Goal: Information Seeking & Learning: Learn about a topic

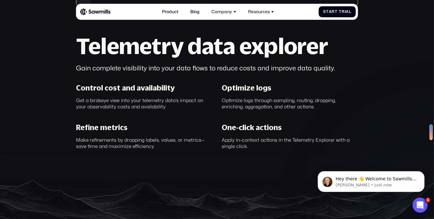
scroll to position [333, 0]
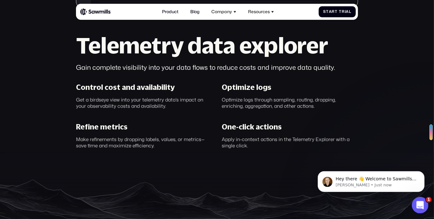
click at [425, 208] on div "Open Intercom Messenger" at bounding box center [419, 204] width 21 height 21
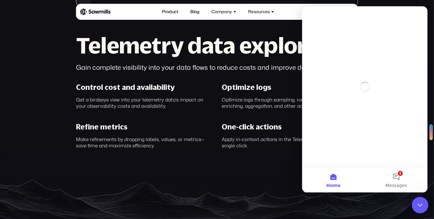
scroll to position [0, 0]
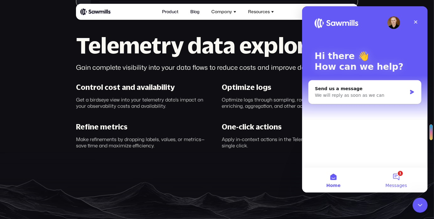
click at [396, 179] on button "1 Messages" at bounding box center [396, 179] width 63 height 25
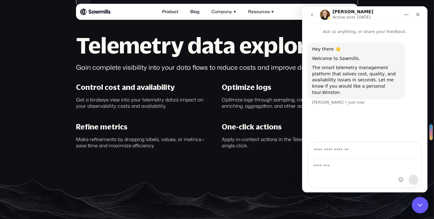
click at [421, 206] on icon "Close Intercom Messenger" at bounding box center [420, 204] width 8 height 8
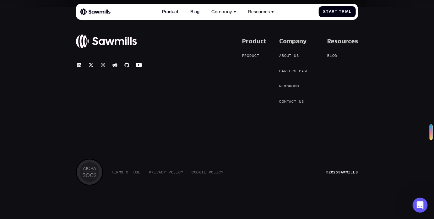
scroll to position [2225, 0]
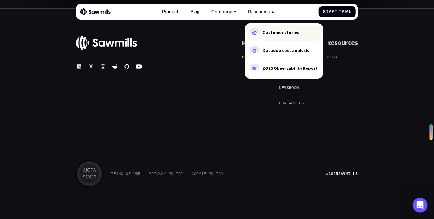
click at [270, 32] on div "Customer stories" at bounding box center [281, 33] width 37 height 4
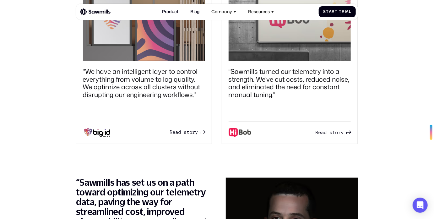
scroll to position [522, 0]
click at [323, 135] on div "R e a d s t o r y" at bounding box center [330, 138] width 28 height 6
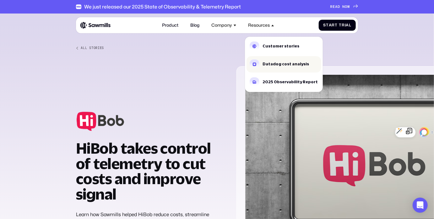
click at [265, 63] on div "Datadog cost analysis" at bounding box center [286, 64] width 46 height 4
